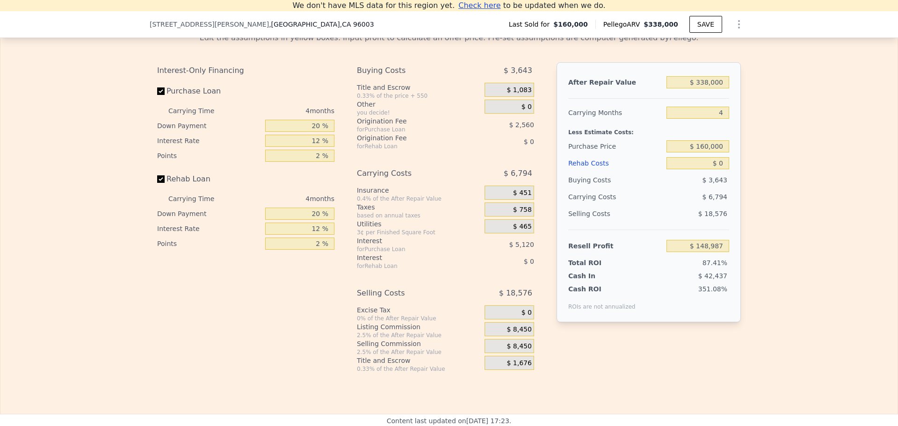
scroll to position [1345, 0]
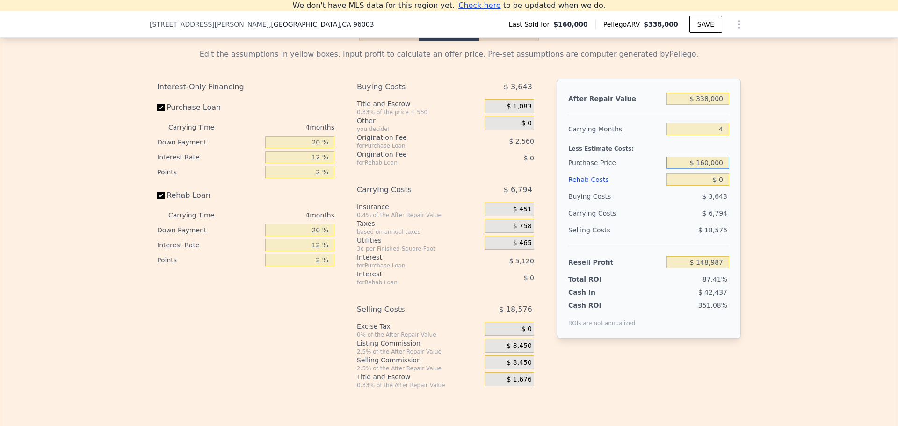
click at [705, 169] on input "$ 160,000" at bounding box center [697, 163] width 63 height 12
type input "$ 134,000"
click at [804, 181] on div "Edit the assumptions in yellow boxes. Input profit to calculate an offer price.…" at bounding box center [448, 215] width 897 height 348
type input "$ 176,322"
click at [704, 186] on input "$ 0" at bounding box center [697, 179] width 63 height 12
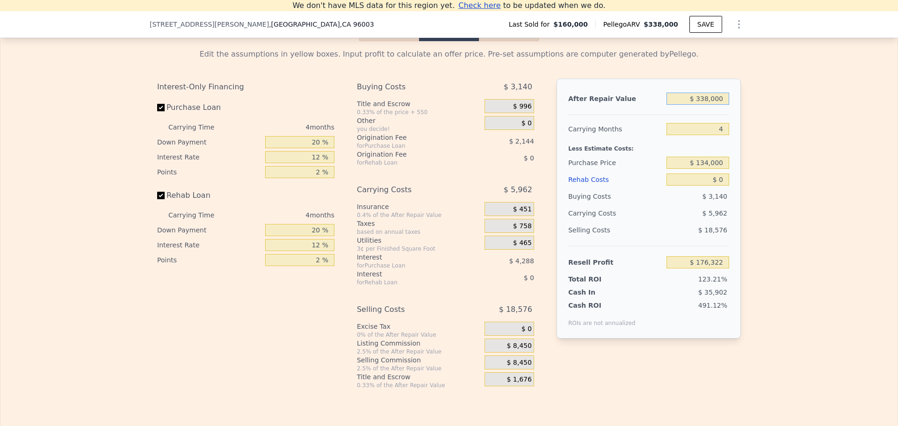
click at [702, 105] on input "$ 338,000" at bounding box center [697, 99] width 63 height 12
type input "$ 8,000"
type input "-$ 135,639"
type input "$ 28,000"
type input "-$ 116,731"
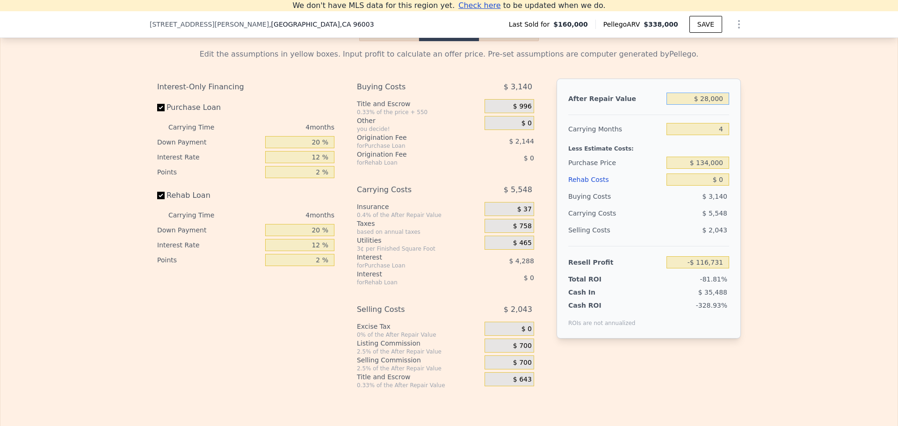
type input "$ 280,000"
type input "$ 121,494"
type input "$ 280,000"
click at [758, 141] on div "Edit the assumptions in yellow boxes. Input profit to calculate an offer price.…" at bounding box center [448, 215] width 897 height 348
click at [700, 186] on input "$ 0" at bounding box center [697, 179] width 63 height 12
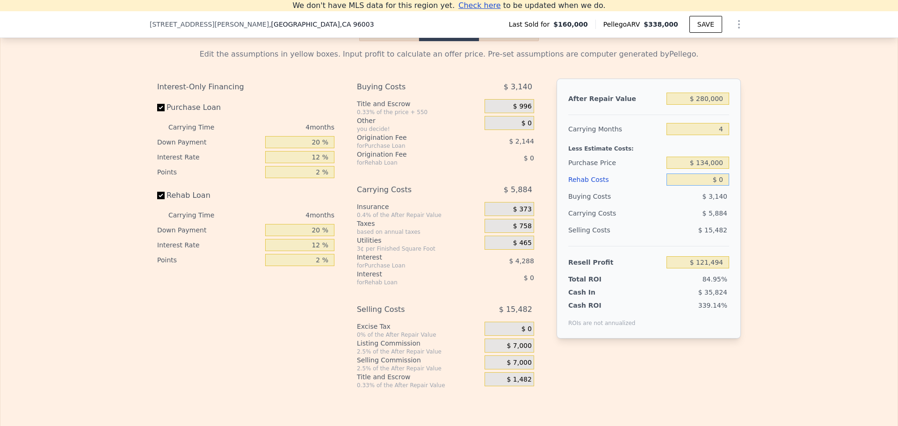
type input "$ 40"
type input "$ 121,453"
type input "$ 400"
type input "$ 121,076"
type input "$ 4,000"
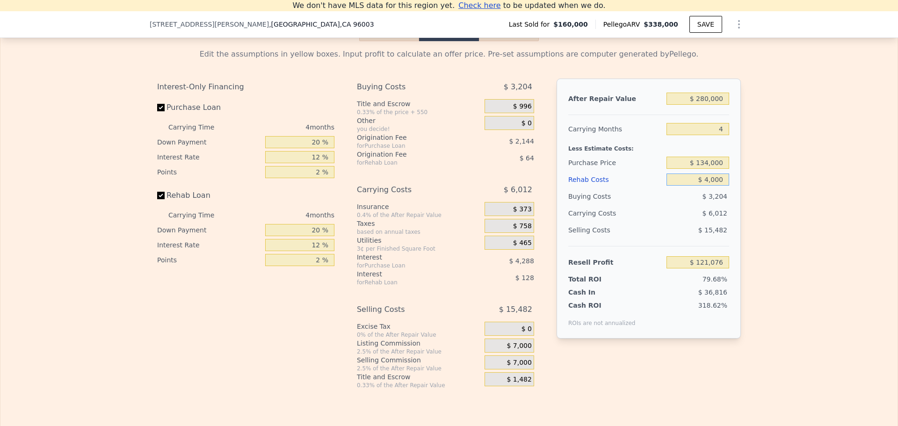
type input "$ 117,302"
type input "$ 40,000"
type input "$ 79,574"
type input "$ 40,000"
click at [785, 196] on div "Edit the assumptions in yellow boxes. Input profit to calculate an offer price.…" at bounding box center [448, 215] width 897 height 348
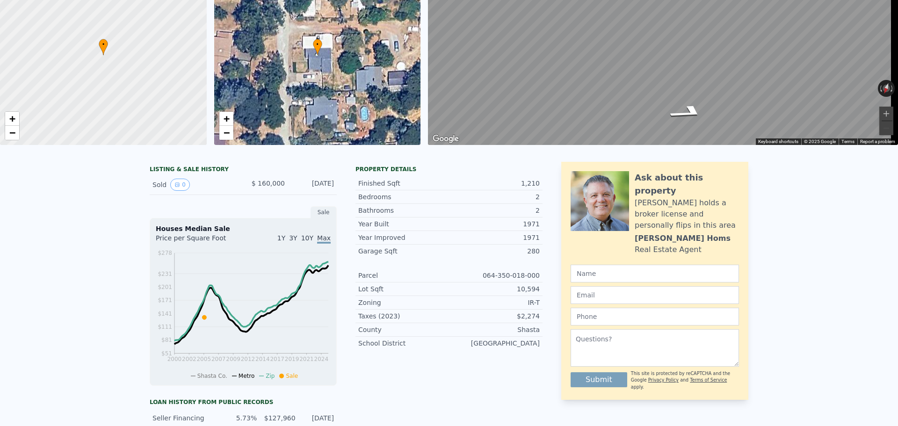
scroll to position [11, 0]
